Goal: Communication & Community: Answer question/provide support

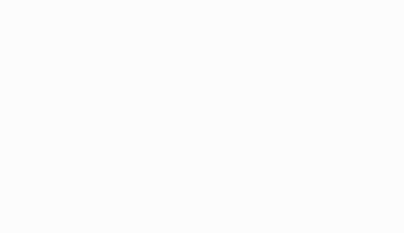
click at [26, 41] on html at bounding box center [202, 116] width 404 height 233
click at [396, 10] on html at bounding box center [202, 116] width 404 height 233
click at [378, 10] on html at bounding box center [202, 116] width 404 height 233
